Goal: Entertainment & Leisure: Consume media (video, audio)

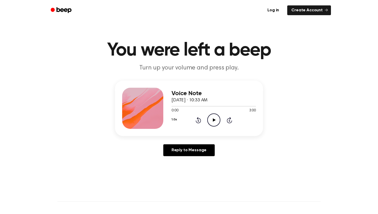
click at [212, 120] on icon "Play Audio" at bounding box center [213, 119] width 13 height 13
click at [208, 117] on icon "Pause Audio" at bounding box center [213, 119] width 13 height 13
click at [208, 117] on icon "Play Audio" at bounding box center [213, 119] width 13 height 13
click at [208, 117] on icon "Pause Audio" at bounding box center [213, 119] width 13 height 13
click at [208, 117] on icon "Play Audio" at bounding box center [213, 119] width 13 height 13
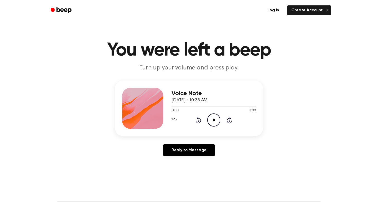
click at [215, 121] on icon "Play Audio" at bounding box center [213, 119] width 13 height 13
click at [215, 121] on icon "Pause Audio" at bounding box center [213, 119] width 13 height 13
click at [214, 119] on icon "Play Audio" at bounding box center [213, 119] width 13 height 13
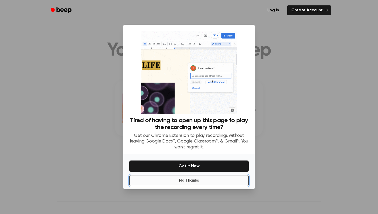
click at [210, 184] on button "No Thanks" at bounding box center [188, 180] width 119 height 11
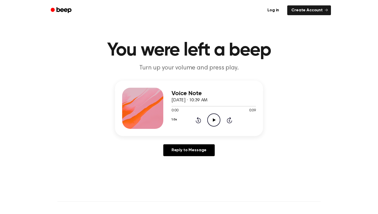
click at [215, 117] on icon "Play Audio" at bounding box center [213, 119] width 13 height 13
click at [218, 121] on icon "Play Audio" at bounding box center [213, 119] width 13 height 13
